Goal: Book appointment/travel/reservation

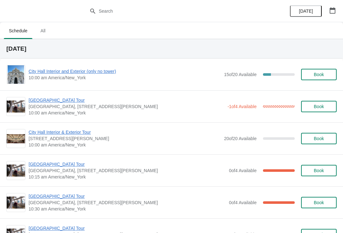
click at [17, 103] on img at bounding box center [16, 107] width 18 height 12
click at [60, 99] on span "[GEOGRAPHIC_DATA] Tour" at bounding box center [126, 100] width 195 height 6
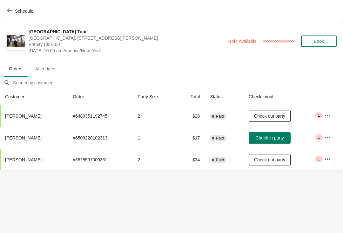
click at [278, 139] on span "Check in party" at bounding box center [269, 137] width 28 height 5
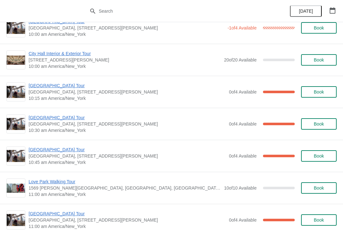
scroll to position [81, 0]
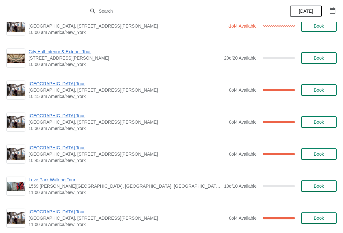
click at [18, 87] on img at bounding box center [16, 90] width 18 height 12
click at [37, 81] on span "[GEOGRAPHIC_DATA] Tour" at bounding box center [127, 84] width 197 height 6
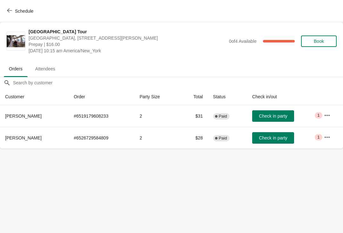
click at [277, 136] on span "Check in party" at bounding box center [272, 137] width 28 height 5
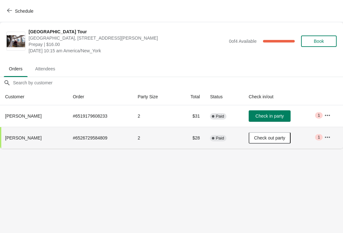
click at [10, 10] on icon "button" at bounding box center [9, 10] width 5 height 5
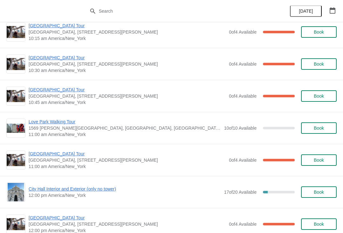
scroll to position [139, 0]
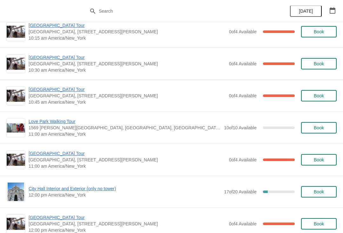
click at [61, 57] on span "[GEOGRAPHIC_DATA] Tour" at bounding box center [127, 57] width 197 height 6
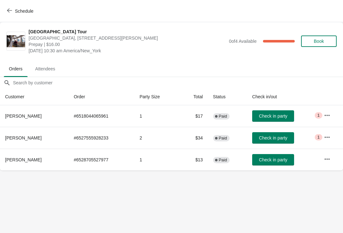
click at [283, 157] on span "Check in party" at bounding box center [272, 159] width 28 height 5
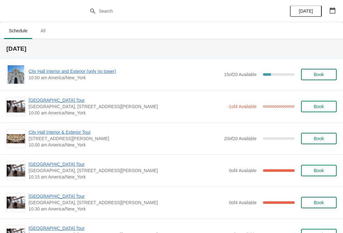
click at [22, 165] on img at bounding box center [16, 171] width 18 height 12
click at [61, 167] on span "[GEOGRAPHIC_DATA] Tour" at bounding box center [127, 164] width 197 height 6
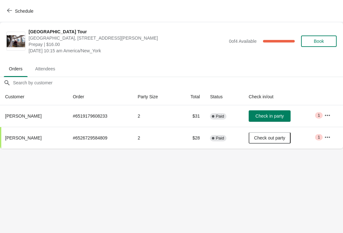
click at [8, 9] on icon "button" at bounding box center [9, 10] width 5 height 5
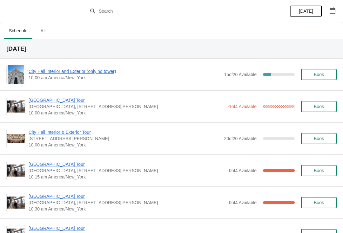
click at [18, 101] on img at bounding box center [16, 107] width 18 height 12
click at [66, 100] on span "[GEOGRAPHIC_DATA] Tour" at bounding box center [126, 100] width 195 height 6
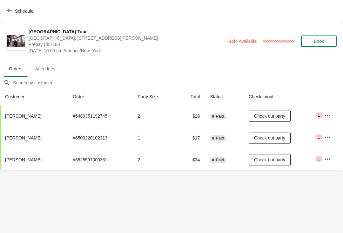
click at [4, 9] on button "Schedule" at bounding box center [20, 10] width 35 height 11
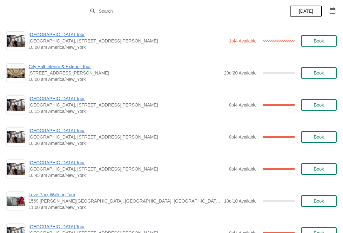
scroll to position [69, 0]
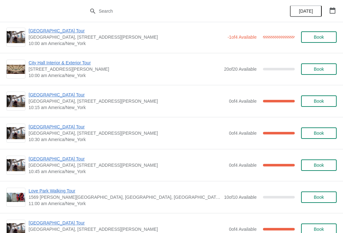
click at [17, 130] on img at bounding box center [16, 133] width 18 height 12
click at [55, 129] on span "[GEOGRAPHIC_DATA] Tour" at bounding box center [127, 127] width 197 height 6
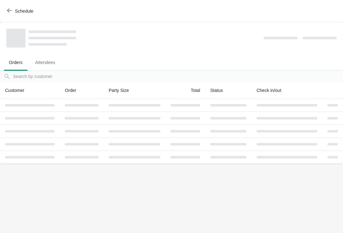
scroll to position [0, 0]
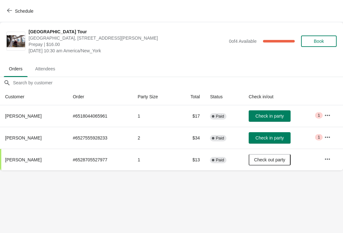
click at [277, 135] on span "Check in party" at bounding box center [269, 137] width 28 height 5
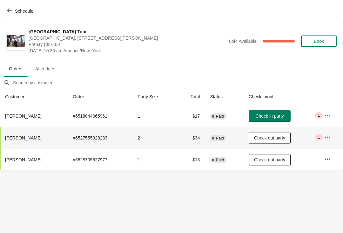
click at [276, 112] on button "Check in party" at bounding box center [269, 115] width 42 height 11
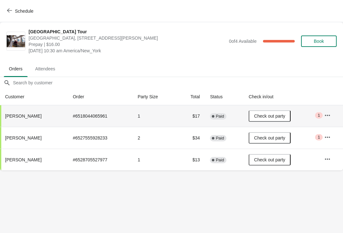
click at [8, 10] on icon "button" at bounding box center [9, 10] width 5 height 5
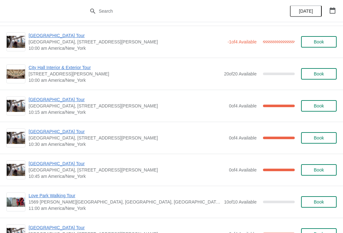
scroll to position [66, 0]
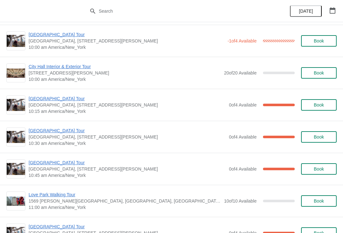
click at [12, 105] on img at bounding box center [16, 105] width 18 height 12
click at [61, 99] on span "[GEOGRAPHIC_DATA] Tour" at bounding box center [127, 98] width 197 height 6
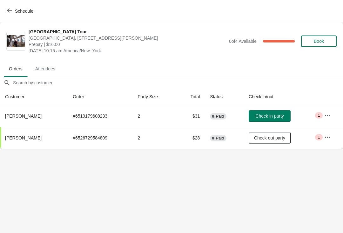
scroll to position [0, 0]
click at [12, 8] on icon "button" at bounding box center [9, 10] width 5 height 5
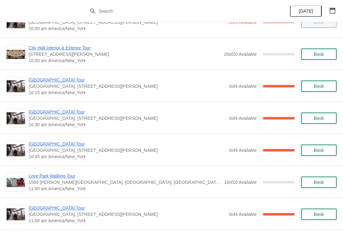
scroll to position [85, 0]
click at [22, 82] on img at bounding box center [16, 86] width 18 height 12
click at [57, 80] on span "[GEOGRAPHIC_DATA] Tour" at bounding box center [127, 79] width 197 height 6
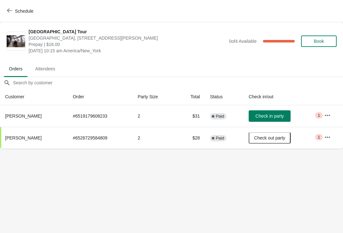
scroll to position [0, 0]
click at [279, 111] on button "Check in party" at bounding box center [269, 115] width 42 height 11
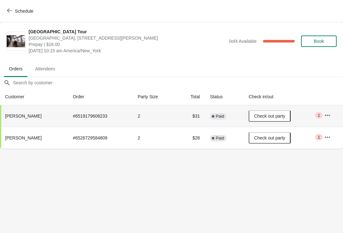
click at [10, 12] on icon "button" at bounding box center [9, 10] width 5 height 5
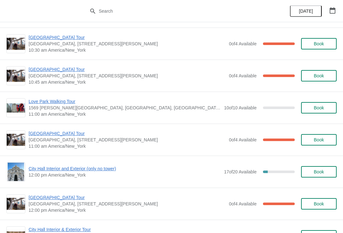
scroll to position [159, 0]
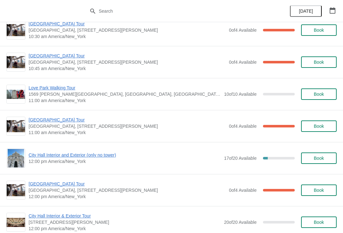
scroll to position [125, 0]
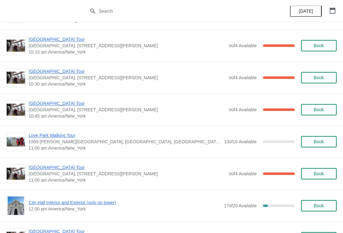
click at [37, 106] on span "[GEOGRAPHIC_DATA] Tour" at bounding box center [127, 103] width 197 height 6
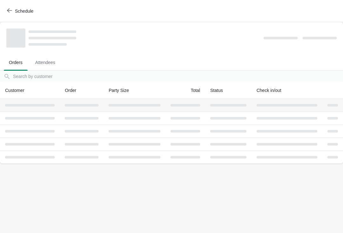
click at [42, 106] on div at bounding box center [29, 105] width 49 height 3
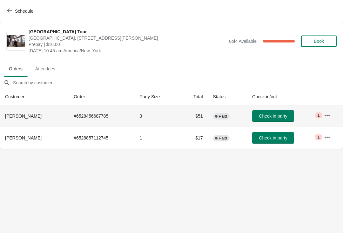
click at [259, 114] on span "Check in party" at bounding box center [272, 116] width 28 height 5
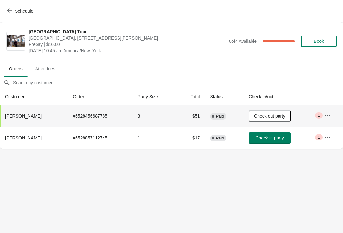
click at [256, 137] on span "Check in party" at bounding box center [269, 137] width 28 height 5
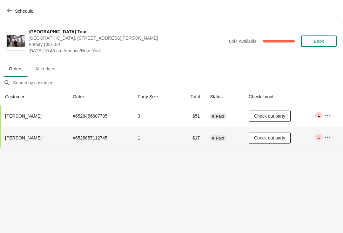
click at [11, 16] on button "Schedule" at bounding box center [20, 10] width 35 height 11
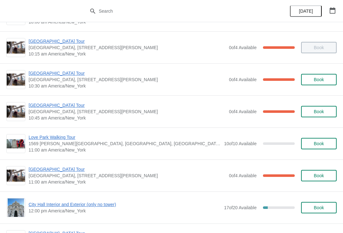
scroll to position [145, 0]
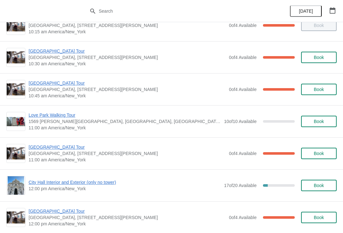
click at [43, 147] on span "[GEOGRAPHIC_DATA] Tour" at bounding box center [127, 147] width 197 height 6
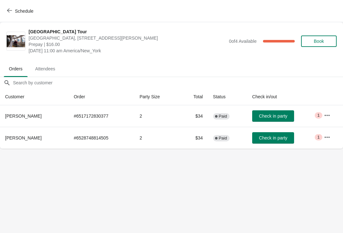
click at [274, 118] on span "Check in party" at bounding box center [272, 116] width 28 height 5
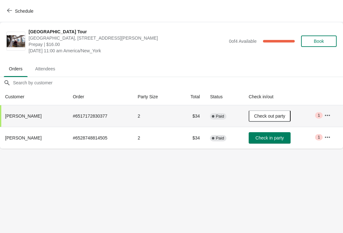
click at [10, 14] on button "Schedule" at bounding box center [20, 10] width 35 height 11
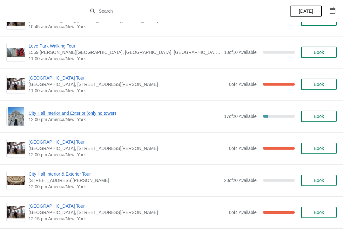
scroll to position [215, 0]
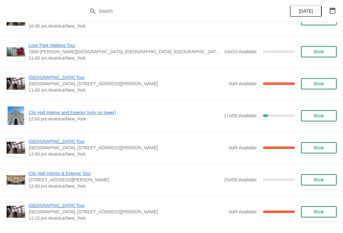
click at [323, 118] on span "Book" at bounding box center [318, 115] width 10 height 5
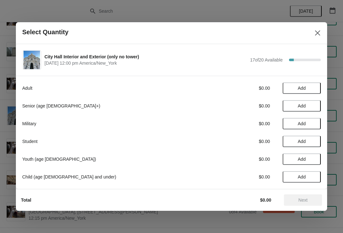
click at [307, 90] on span "Add" at bounding box center [301, 88] width 27 height 5
click at [306, 199] on span "Next" at bounding box center [302, 200] width 9 height 5
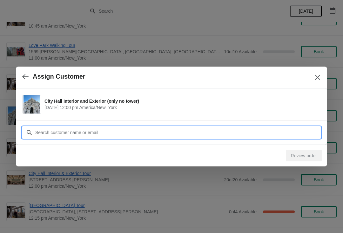
click at [281, 133] on input "Customer" at bounding box center [177, 132] width 285 height 11
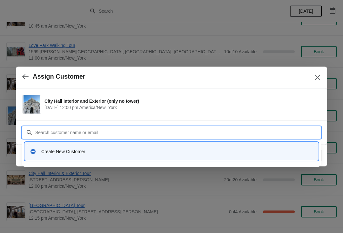
click at [60, 150] on div "Create New Customer" at bounding box center [176, 151] width 271 height 6
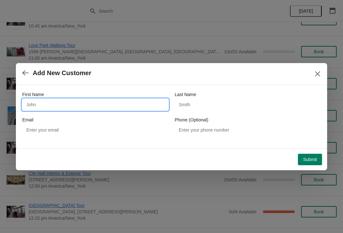
click at [56, 105] on input "First Name" at bounding box center [95, 104] width 146 height 11
type input "Hong"
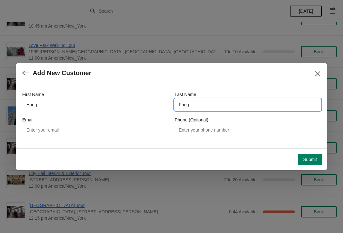
type input "Fang"
click at [313, 159] on span "Submit" at bounding box center [310, 159] width 14 height 5
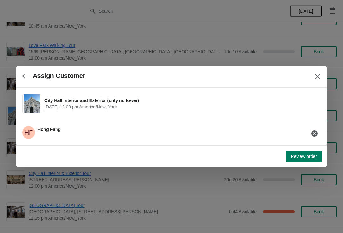
click at [308, 156] on span "Review order" at bounding box center [304, 156] width 26 height 5
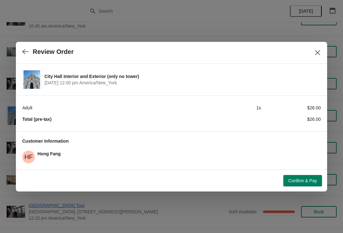
click at [305, 180] on span "Confirm & Pay" at bounding box center [302, 180] width 29 height 5
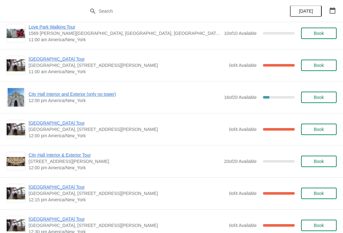
scroll to position [233, 0]
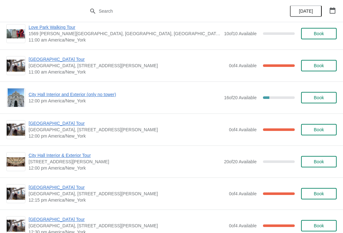
click at [325, 97] on span "Book" at bounding box center [318, 97] width 24 height 5
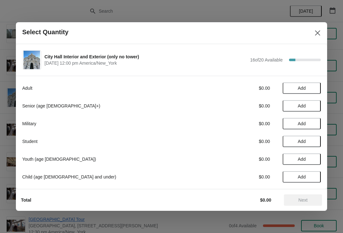
click at [309, 88] on span "Add" at bounding box center [301, 88] width 27 height 5
click at [300, 199] on span "Next" at bounding box center [302, 200] width 9 height 5
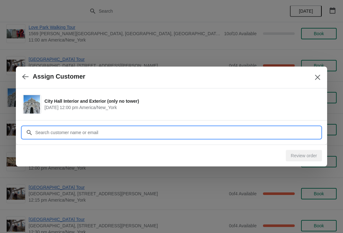
click at [160, 131] on input "Customer" at bounding box center [177, 132] width 285 height 11
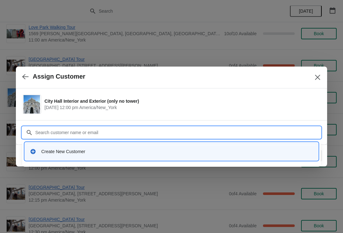
click at [79, 151] on div "Create New Customer" at bounding box center [176, 151] width 271 height 6
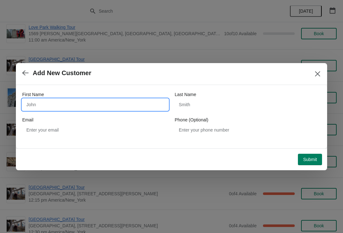
click at [106, 101] on input "First Name" at bounding box center [95, 104] width 146 height 11
type input "Linli"
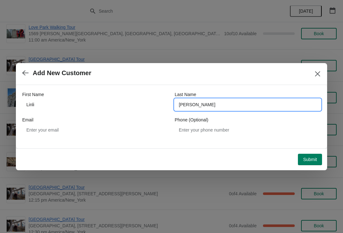
type input "Liu"
click at [307, 158] on span "Submit" at bounding box center [310, 159] width 14 height 5
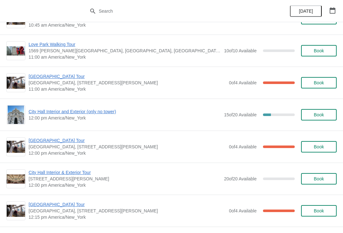
scroll to position [216, 0]
click at [318, 114] on span "Book" at bounding box center [318, 114] width 10 height 5
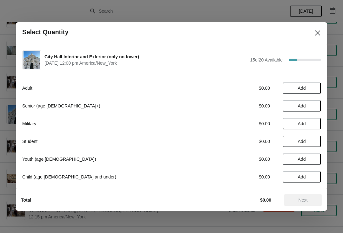
click at [302, 88] on span "Add" at bounding box center [302, 88] width 8 height 5
click at [296, 200] on span "Next" at bounding box center [303, 200] width 28 height 5
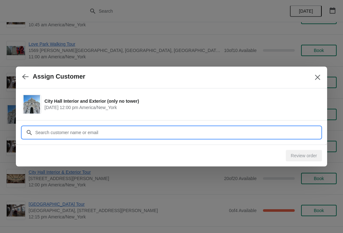
click at [167, 136] on input "Customer" at bounding box center [177, 132] width 285 height 11
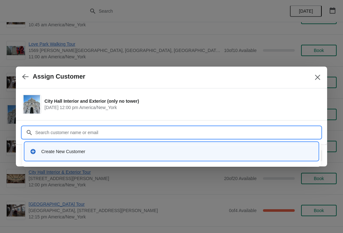
click at [96, 154] on div "Create New Customer" at bounding box center [176, 151] width 271 height 6
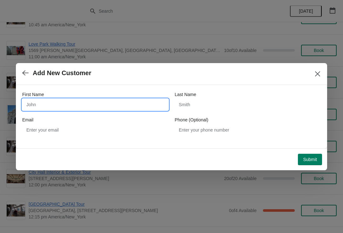
click at [115, 105] on input "First Name" at bounding box center [95, 104] width 146 height 11
type input "Mariella"
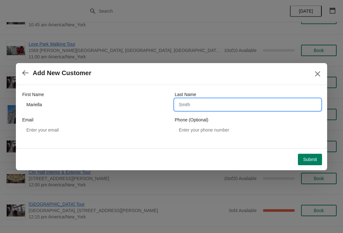
type input "B"
type input "Pinto"
click at [308, 161] on span "Submit" at bounding box center [310, 159] width 14 height 5
